Goal: Complete application form

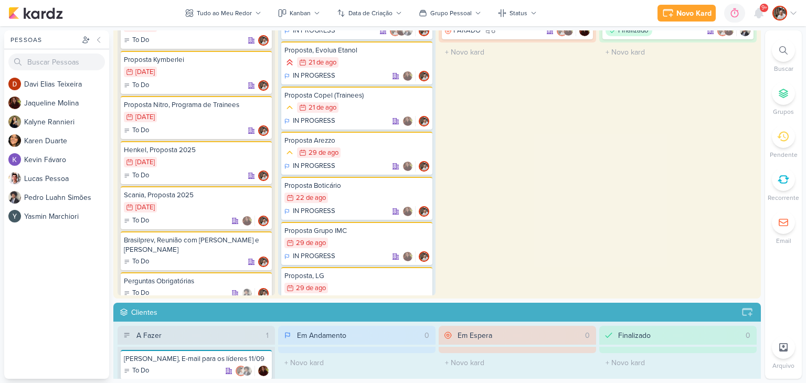
scroll to position [105, 0]
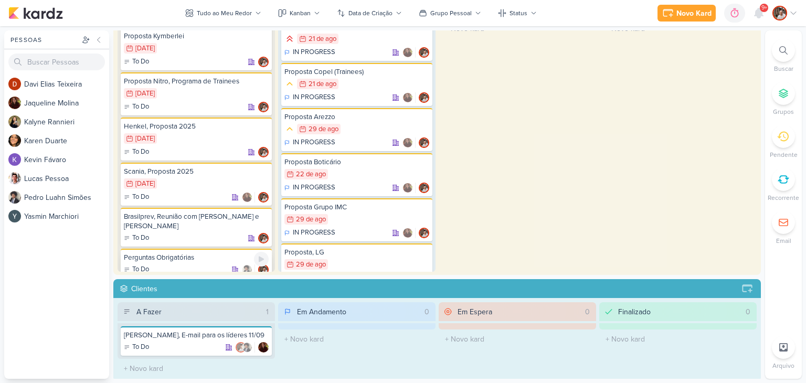
click at [190, 252] on div "Perguntas Obrigatórias To Do" at bounding box center [196, 263] width 151 height 29
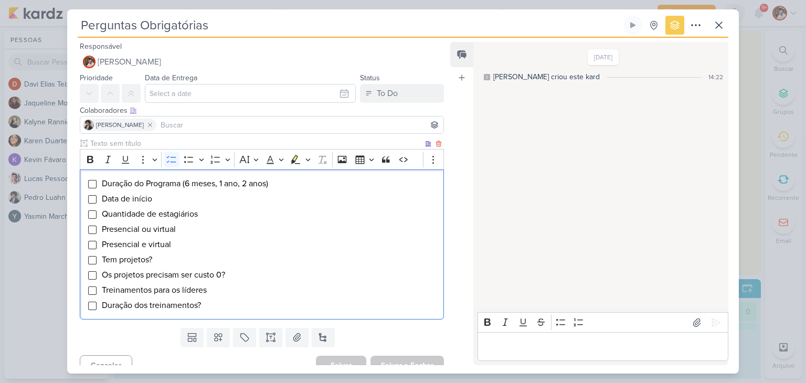
click at [155, 197] on li "Data de início" at bounding box center [269, 199] width 337 height 13
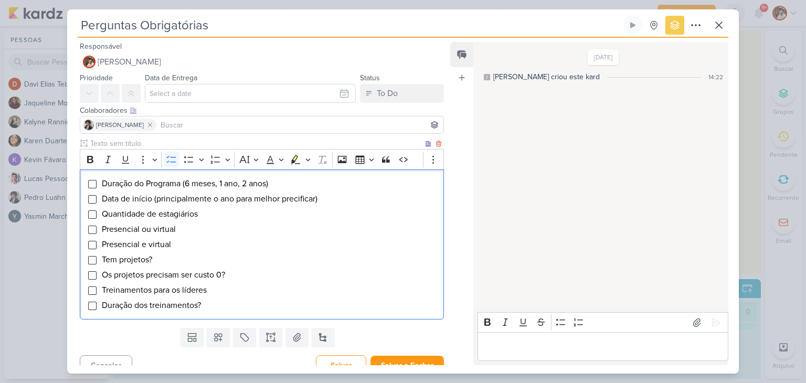
scroll to position [12, 0]
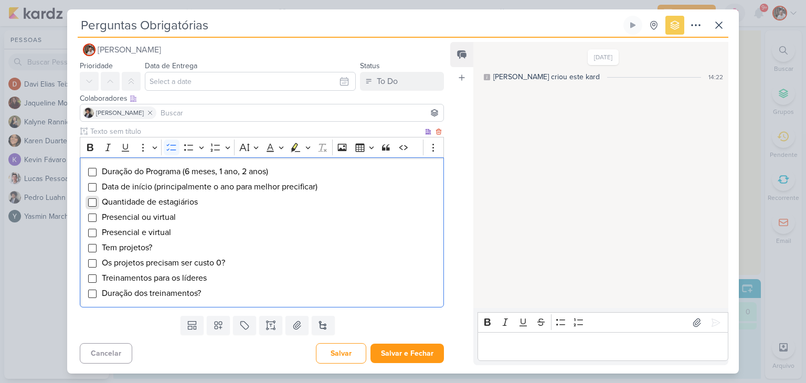
click at [95, 203] on input "Editor editing area: main" at bounding box center [92, 202] width 8 height 8
drag, startPoint x: 179, startPoint y: 231, endPoint x: 90, endPoint y: 231, distance: 89.2
click at [101, 231] on li "Presencial e virtual" at bounding box center [269, 232] width 337 height 13
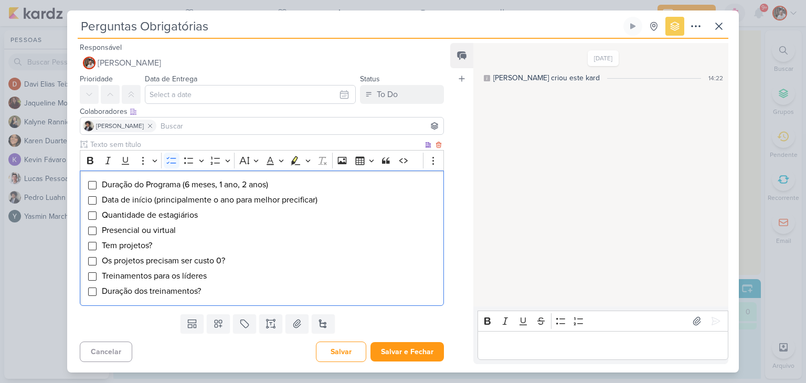
drag, startPoint x: 233, startPoint y: 259, endPoint x: 241, endPoint y: 257, distance: 8.1
click at [241, 257] on li "Os projetos precisam ser custo 0?" at bounding box center [269, 260] width 337 height 13
click at [219, 274] on li "Treinamentos para os líderes" at bounding box center [269, 276] width 337 height 13
click at [214, 291] on li "Duração dos treinamentos?" at bounding box center [269, 291] width 337 height 13
drag, startPoint x: 209, startPoint y: 214, endPoint x: 163, endPoint y: 214, distance: 46.2
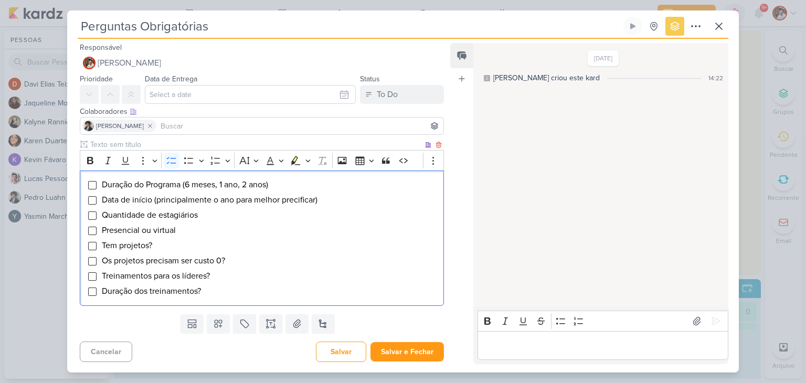
click at [163, 214] on li "Quantidade de estagiários" at bounding box center [269, 215] width 337 height 13
click at [182, 230] on li "Presencial ou virtual" at bounding box center [269, 230] width 337 height 13
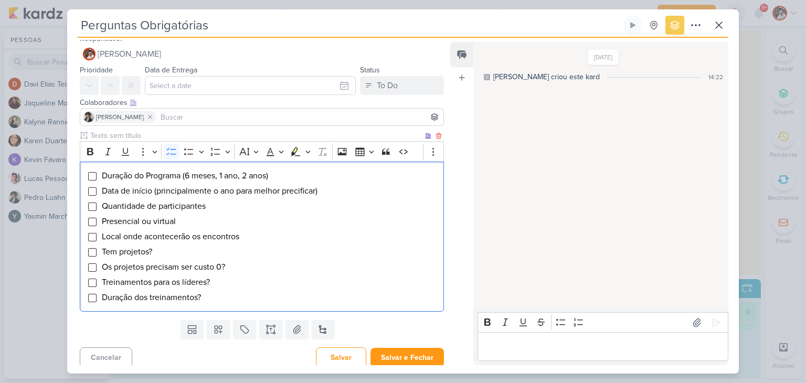
scroll to position [12, 0]
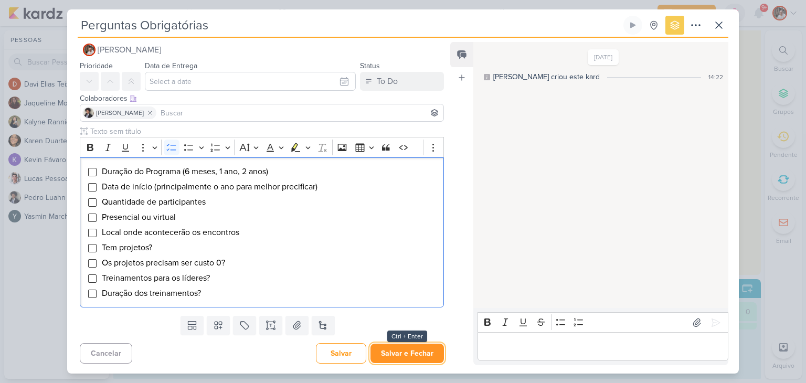
click at [408, 353] on button "Salvar e Fechar" at bounding box center [406, 353] width 73 height 19
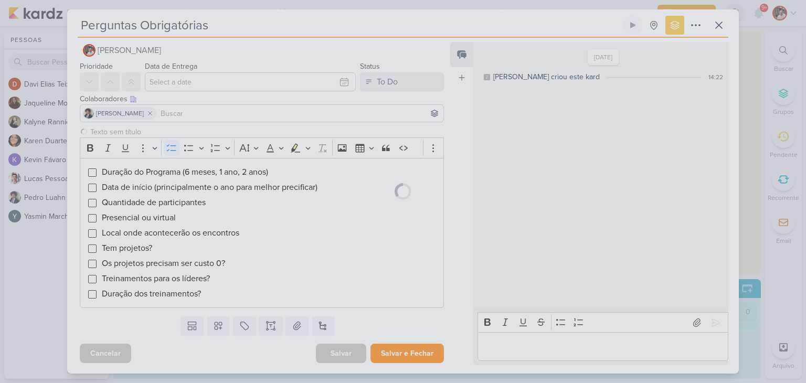
scroll to position [11, 0]
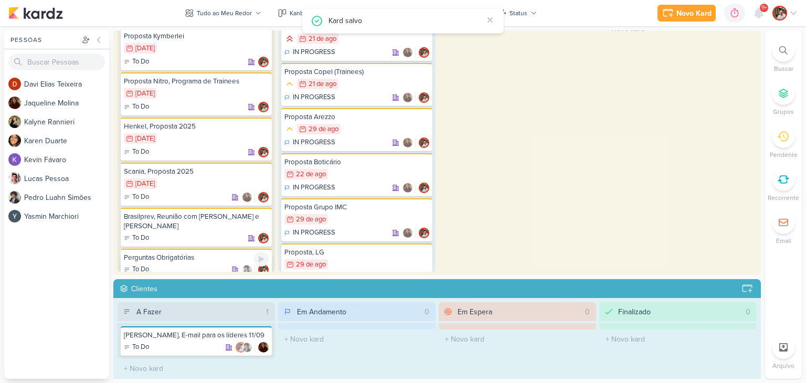
click at [227, 253] on div "Perguntas Obrigatórias" at bounding box center [196, 257] width 145 height 9
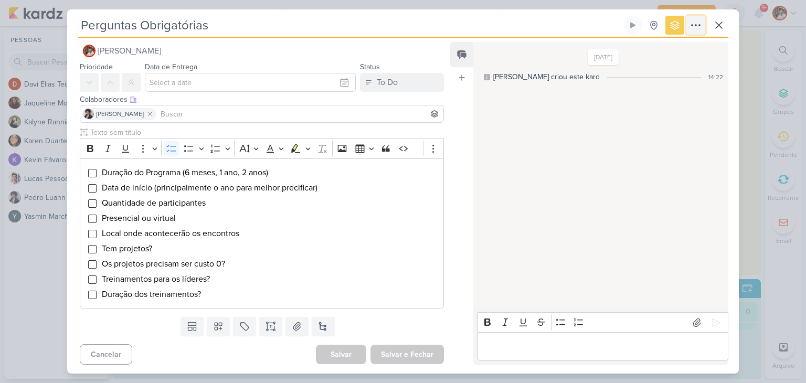
click at [698, 28] on icon at bounding box center [695, 25] width 13 height 13
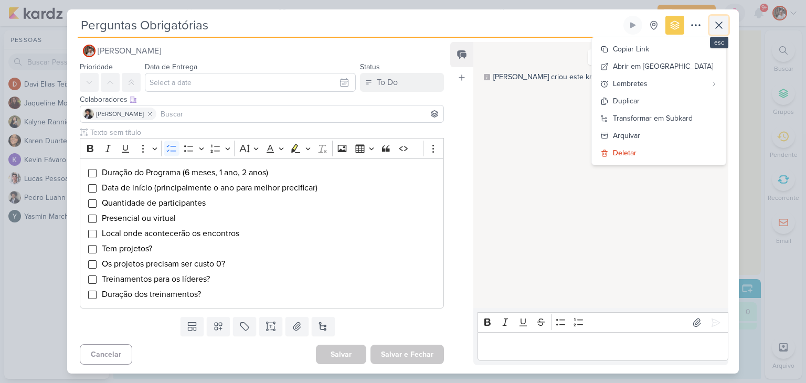
click at [718, 28] on icon at bounding box center [718, 25] width 13 height 13
